Goal: Obtain resource: Download file/media

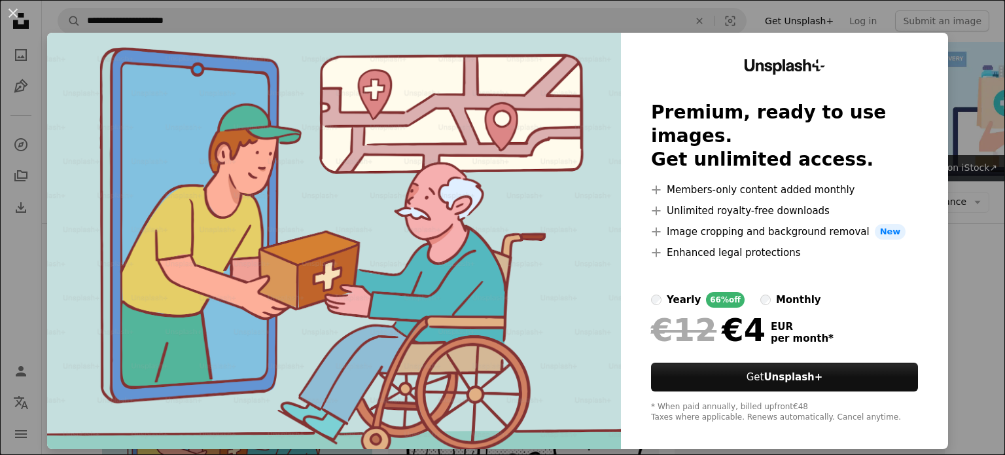
click at [948, 194] on div "An X shape Unsplash+ Premium, ready to use images. Get unlimited access. A plus…" at bounding box center [502, 227] width 1005 height 455
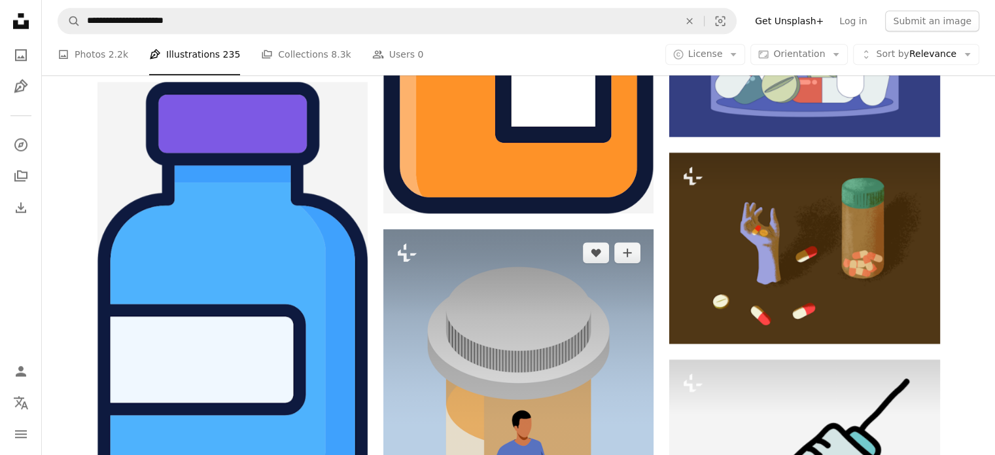
scroll to position [1308, 0]
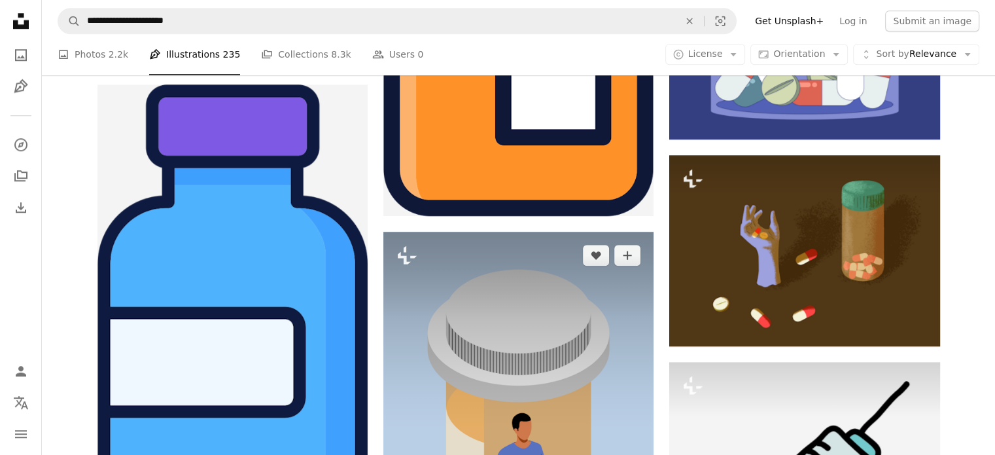
click at [554, 272] on img at bounding box center [518, 447] width 270 height 430
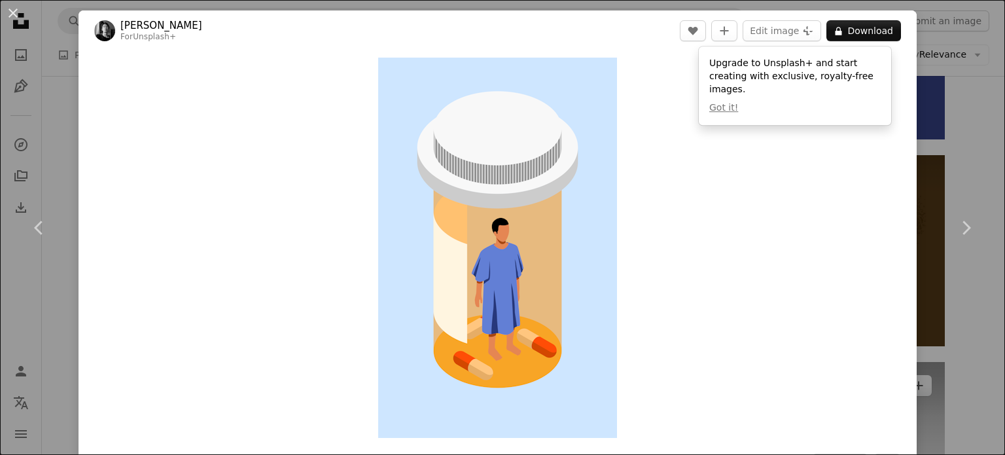
click at [945, 96] on div "An X shape Chevron left Chevron right [PERSON_NAME] For Unsplash+ A heart A plu…" at bounding box center [502, 227] width 1005 height 455
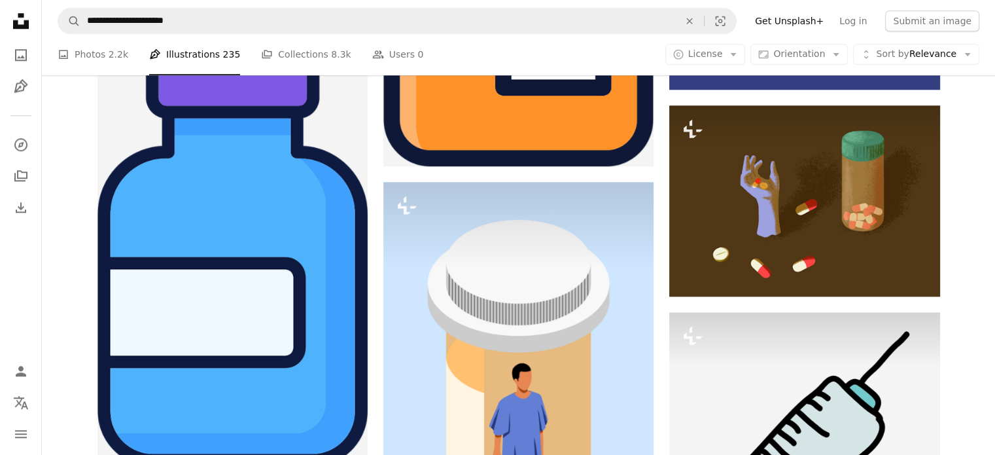
scroll to position [1280, 0]
